Goal: Use online tool/utility: Utilize a website feature to perform a specific function

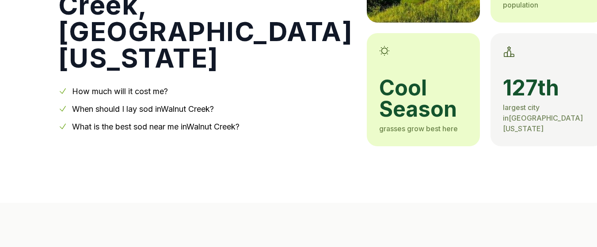
scroll to position [177, 0]
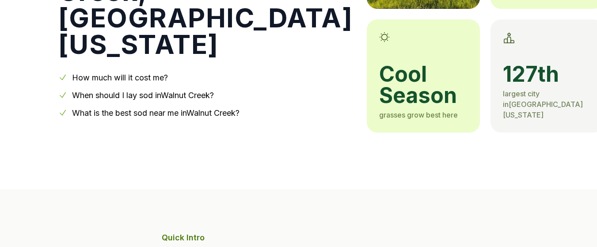
click at [153, 76] on link "How much will it cost me?" at bounding box center [120, 77] width 96 height 9
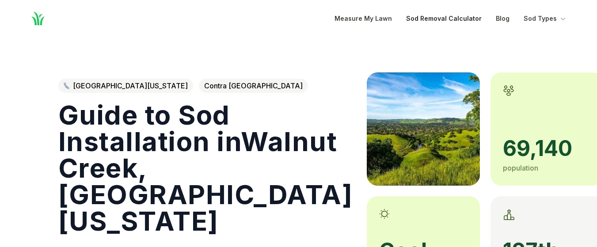
click at [450, 18] on link "Sod Removal Calculator" at bounding box center [444, 18] width 76 height 11
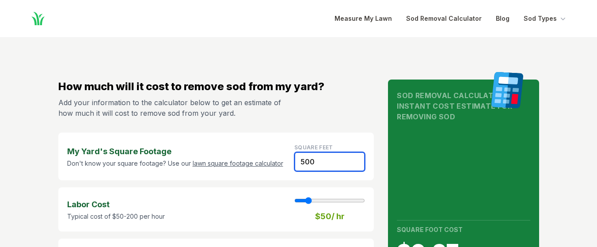
click at [323, 162] on input "500" at bounding box center [329, 161] width 71 height 19
type input "50"
type input "1"
type input "30.00"
type input "5"
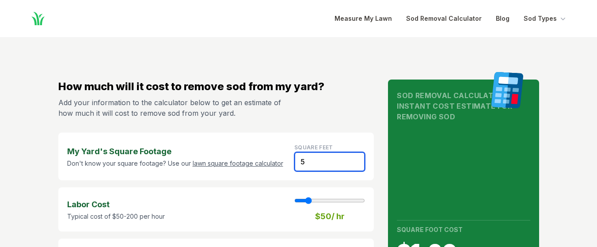
type input "3.00"
type input "6"
type input "3.60"
type input "60"
type input "36.00"
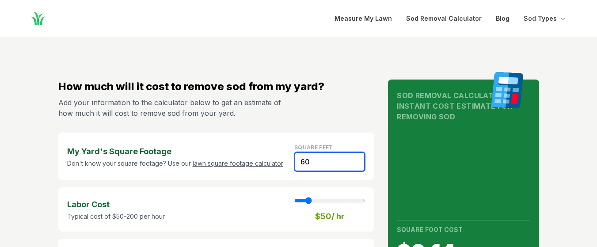
type input "600"
type input "4"
type input "360.00"
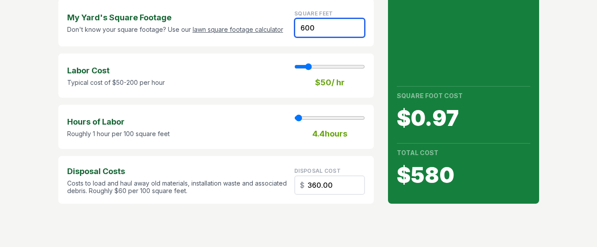
scroll to position [177, 0]
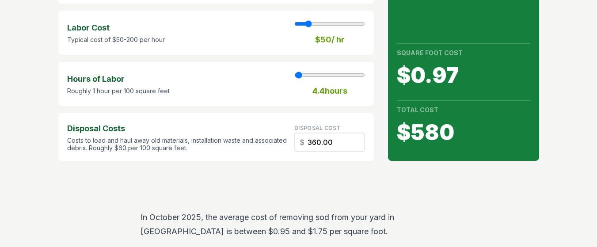
type input "600"
click at [309, 75] on input "range" at bounding box center [329, 75] width 71 height 7
type input "1"
click at [296, 75] on input "range" at bounding box center [329, 75] width 71 height 7
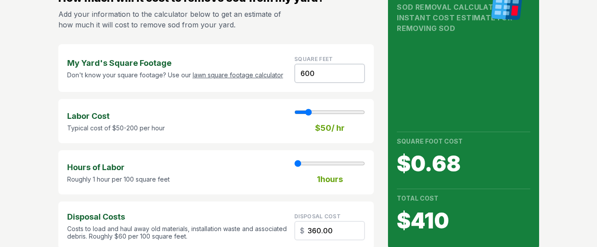
scroll to position [0, 0]
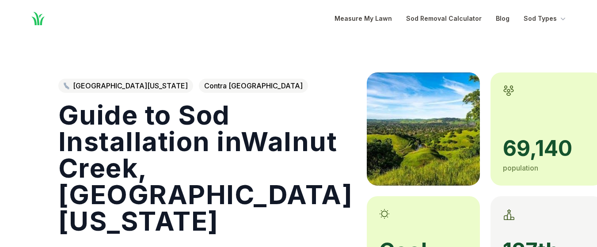
scroll to position [753, 0]
